Goal: Find specific page/section: Find specific page/section

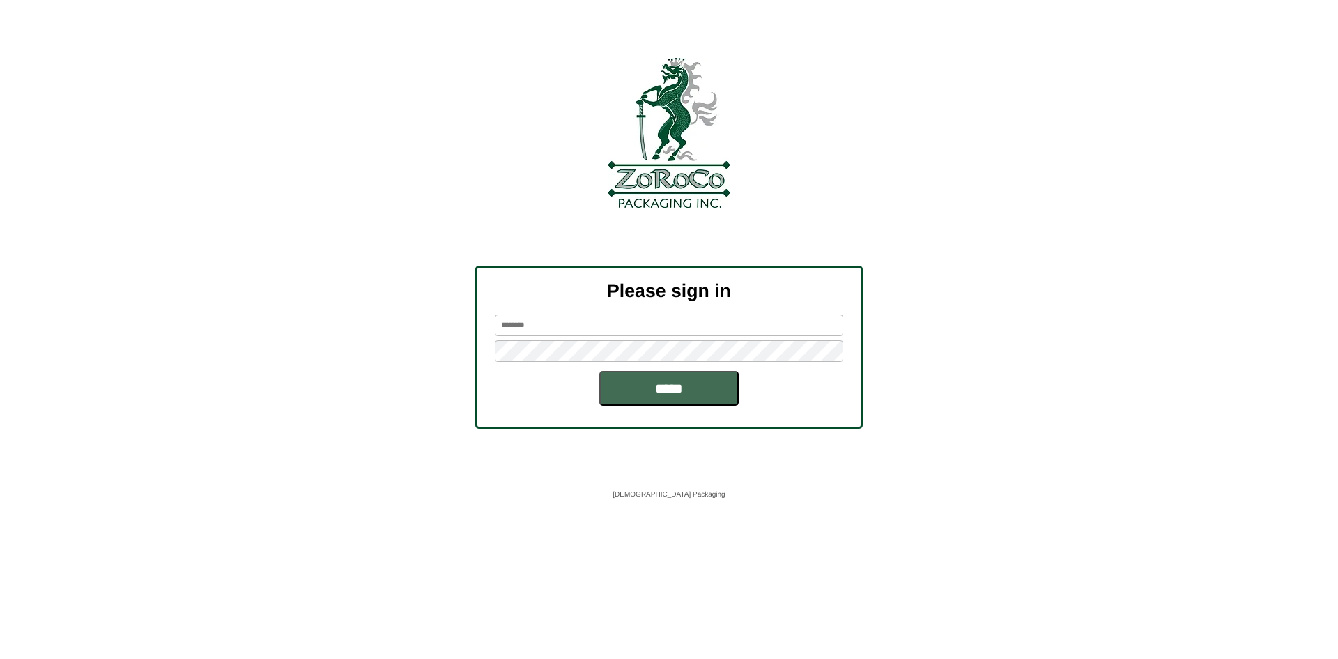
type input "*******"
click at [636, 397] on input "*****" at bounding box center [668, 388] width 139 height 35
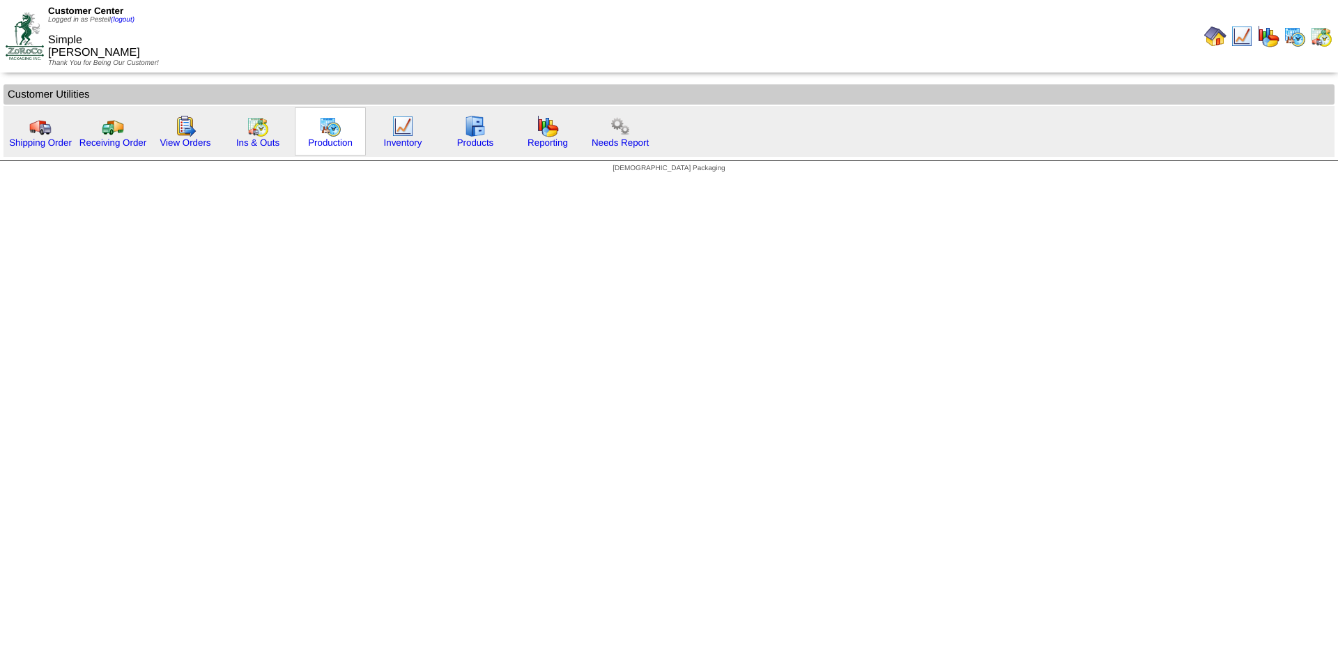
click at [323, 128] on img at bounding box center [330, 126] width 22 height 22
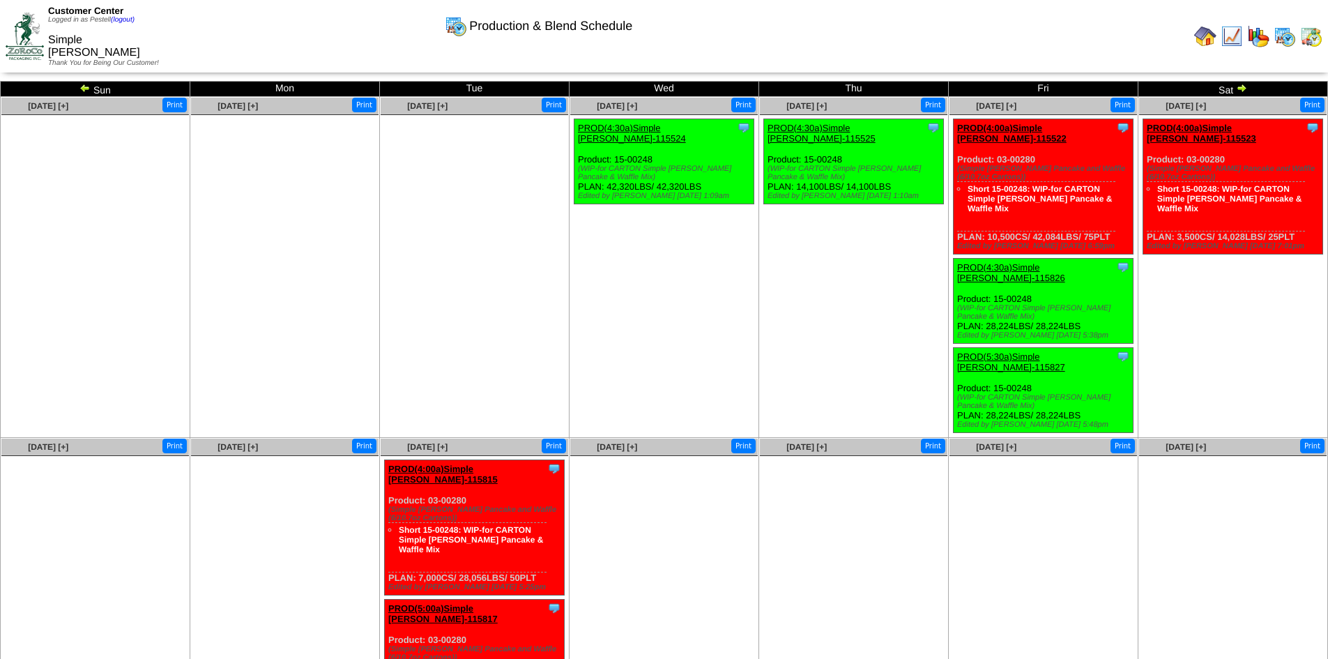
click at [86, 89] on img at bounding box center [84, 87] width 11 height 11
